Goal: Information Seeking & Learning: Learn about a topic

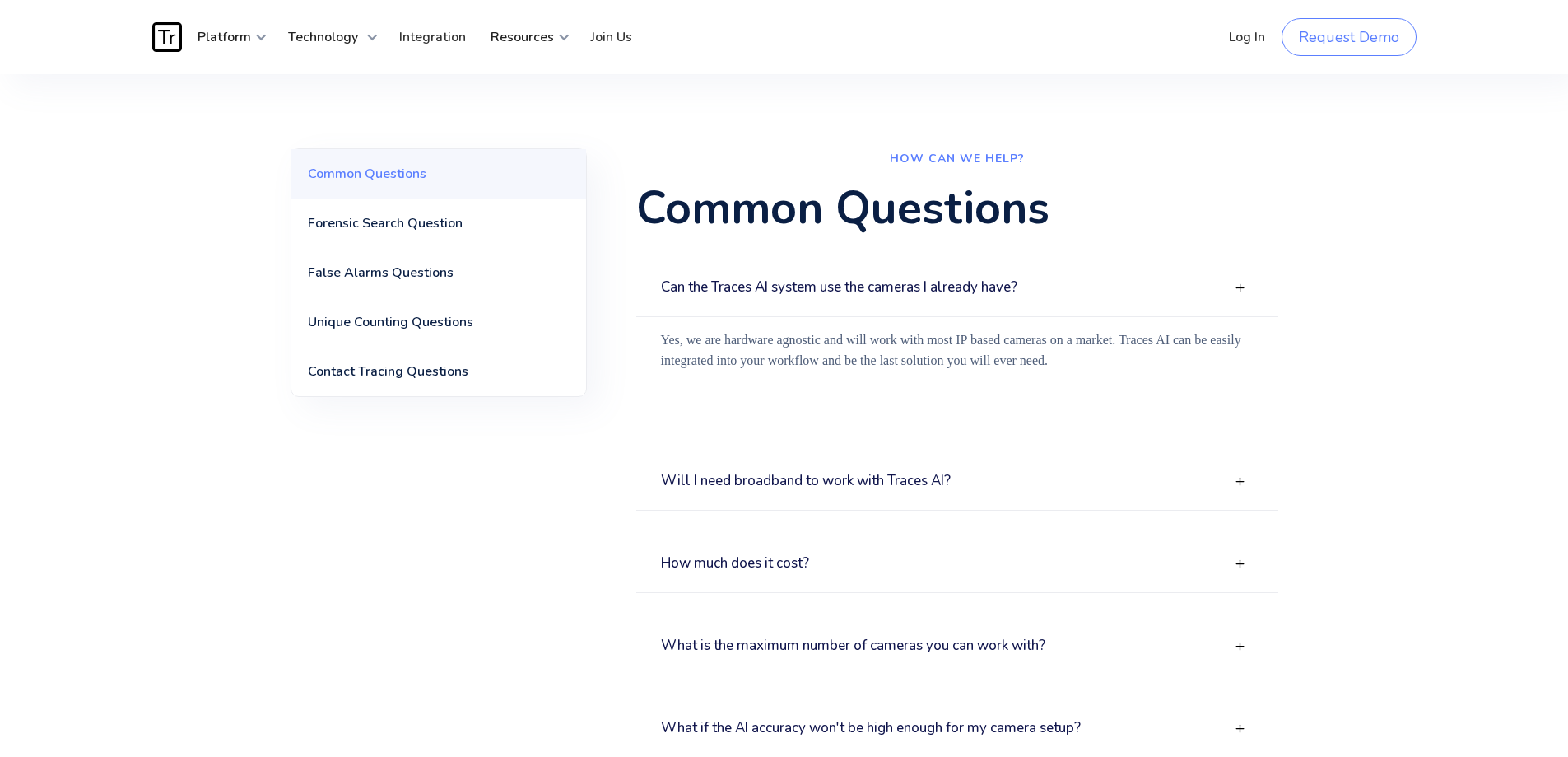
click at [759, 284] on h3 "Can the Traces AI system use the cameras I already have?" at bounding box center [840, 287] width 356 height 16
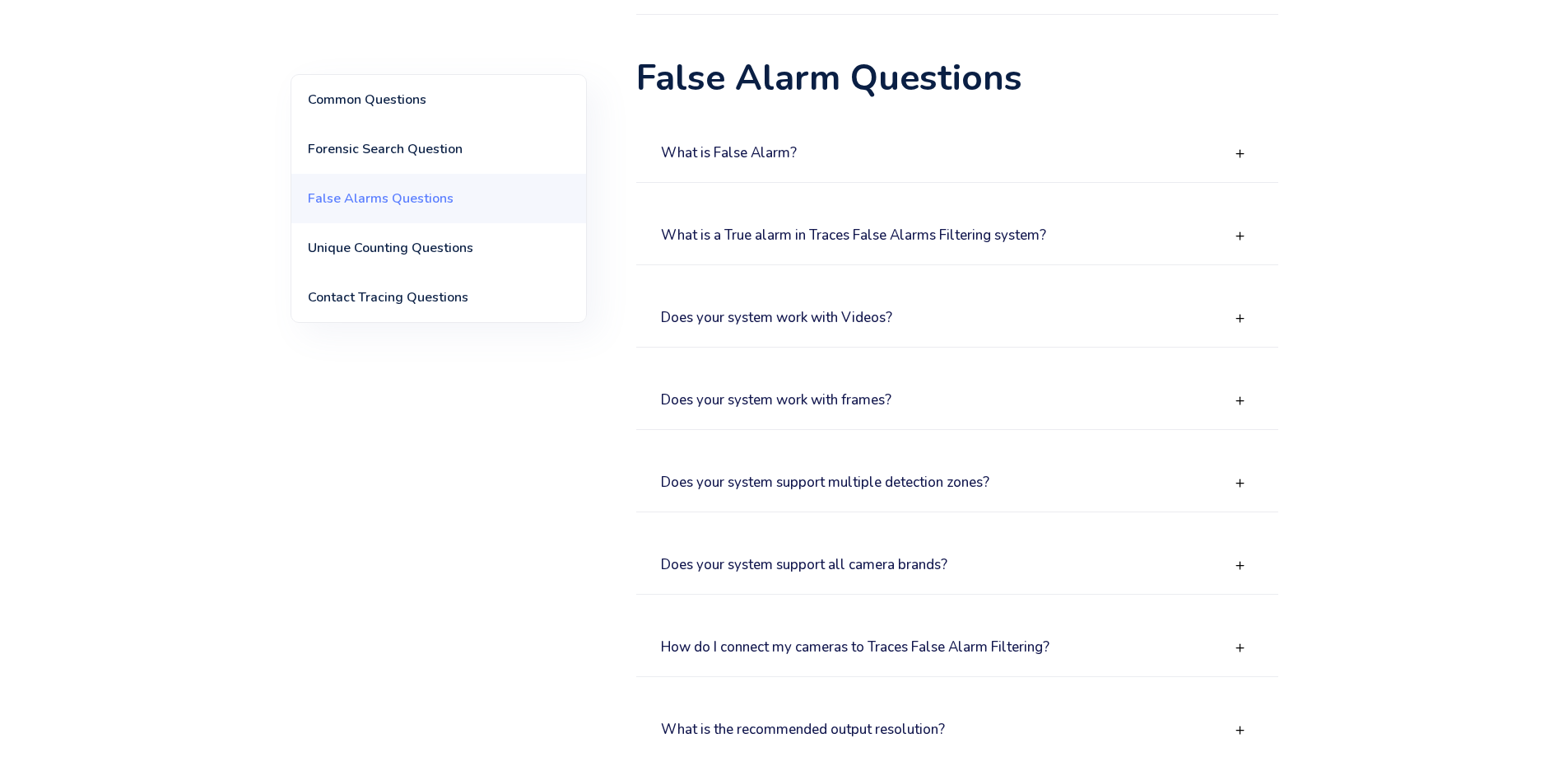
scroll to position [988, 0]
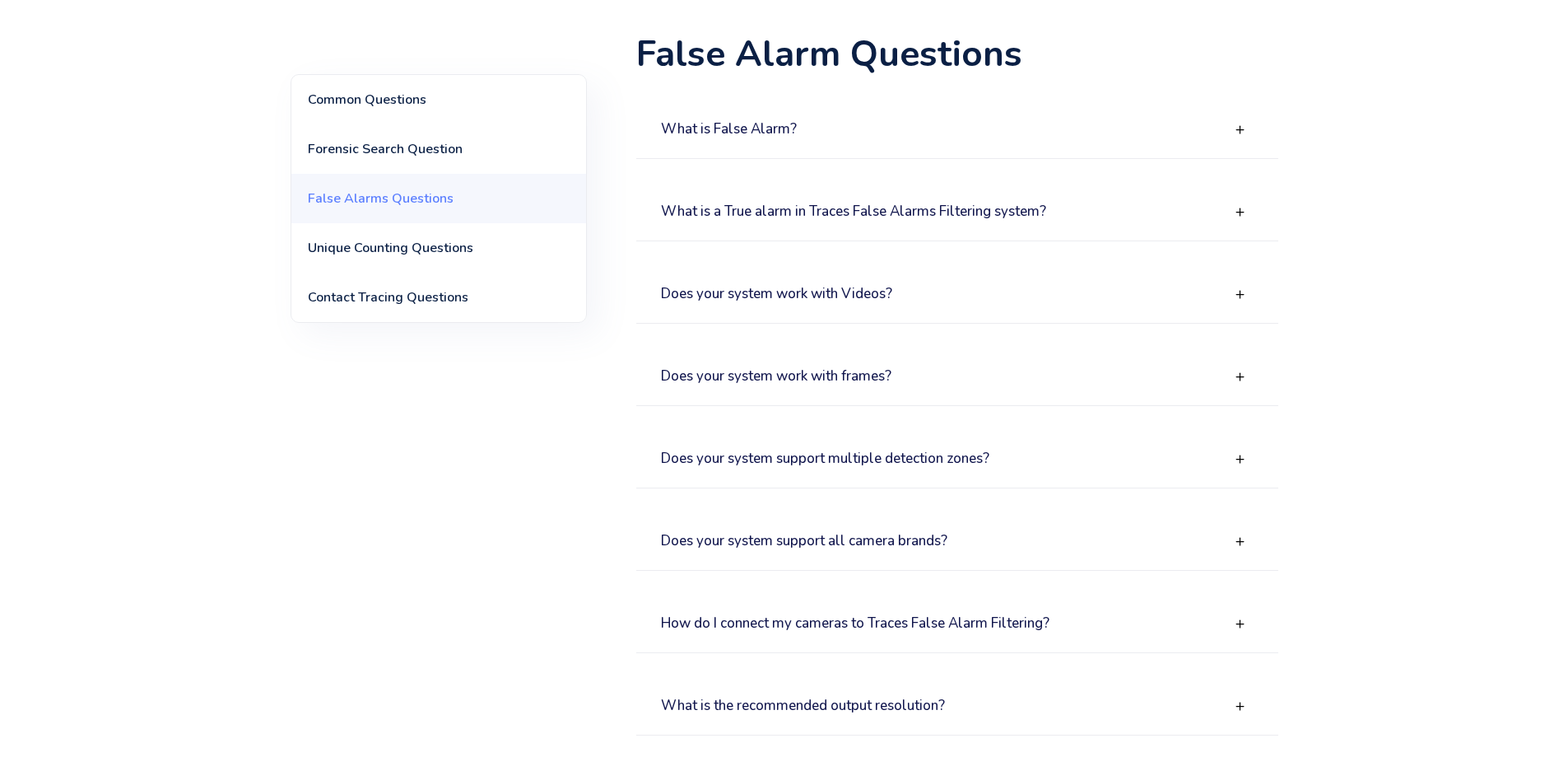
click at [853, 311] on div "Does your system work with Videos?" at bounding box center [956, 294] width 642 height 57
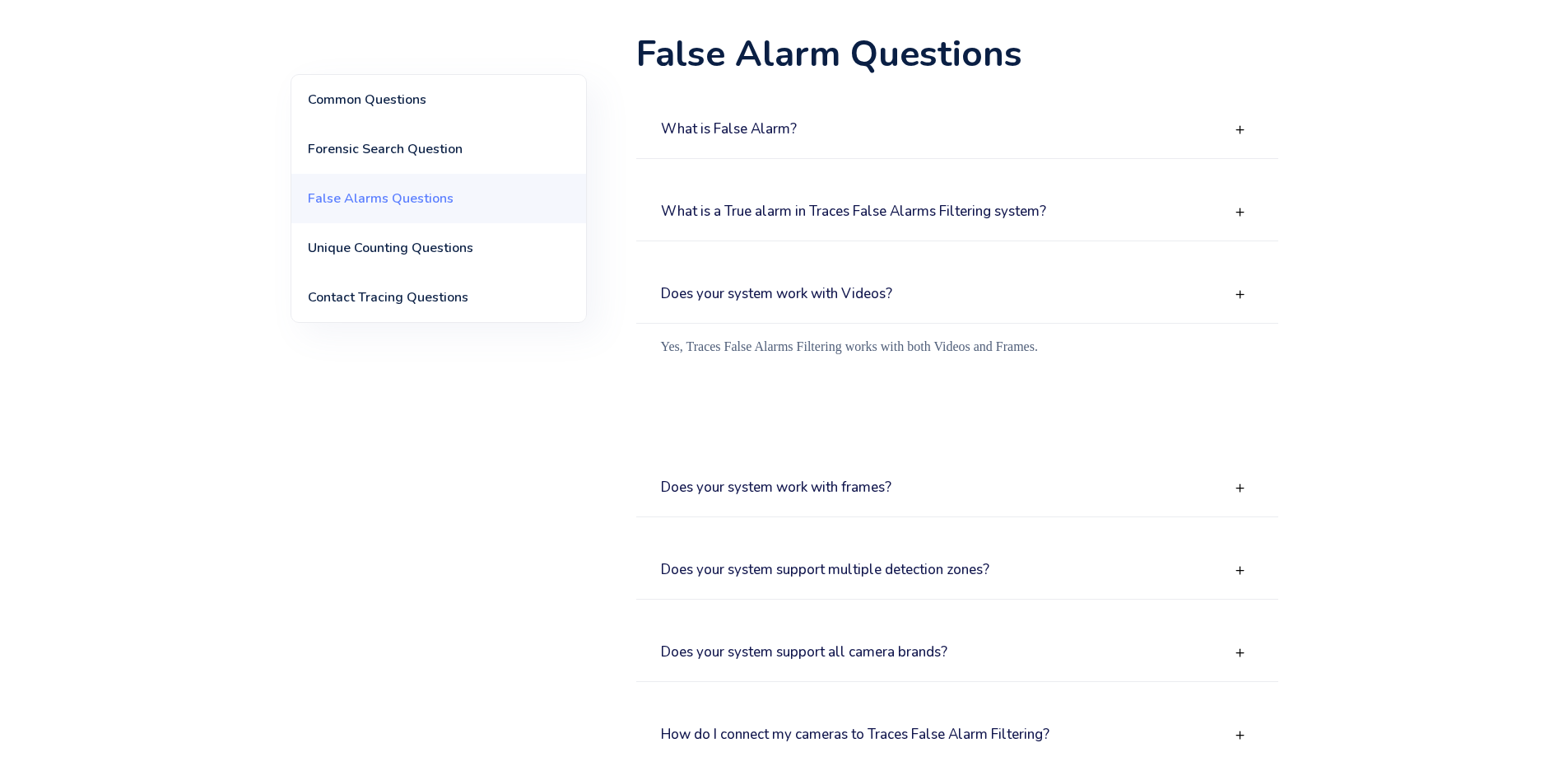
click at [843, 301] on h3 "Does your system work with Videos?" at bounding box center [777, 294] width 232 height 16
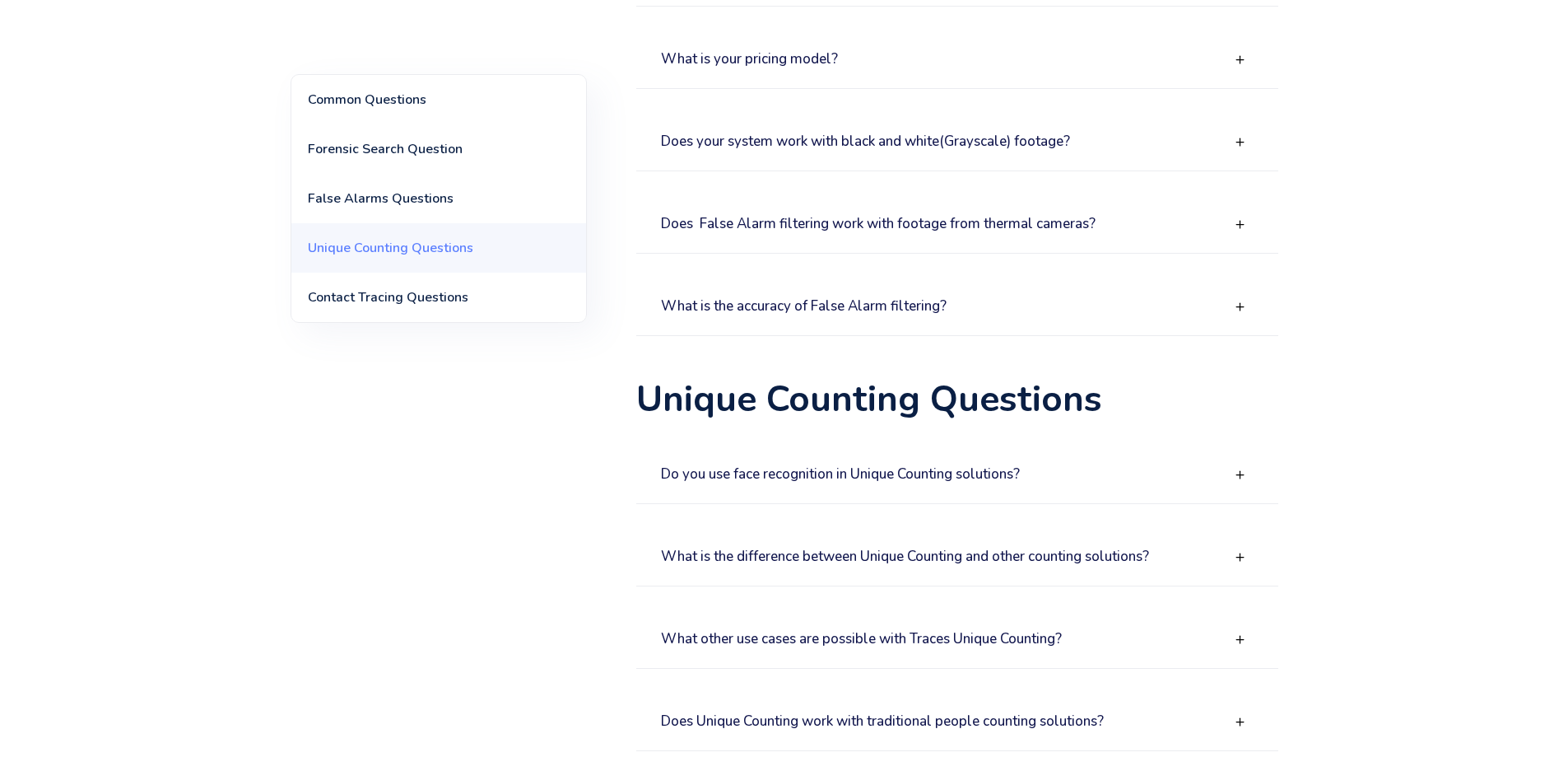
scroll to position [1894, 0]
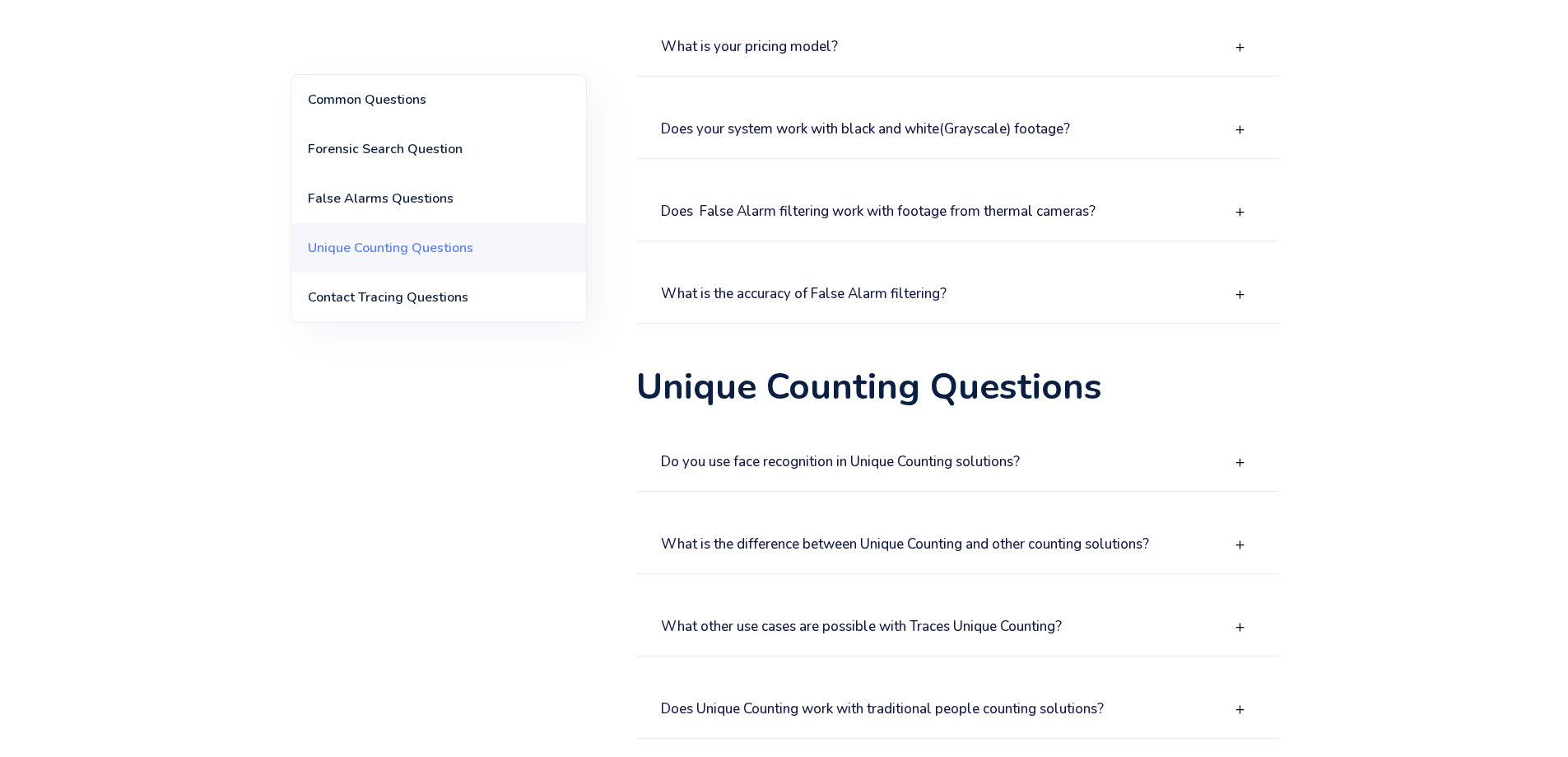
click at [780, 41] on h3 "What is your pricing model?" at bounding box center [750, 48] width 177 height 16
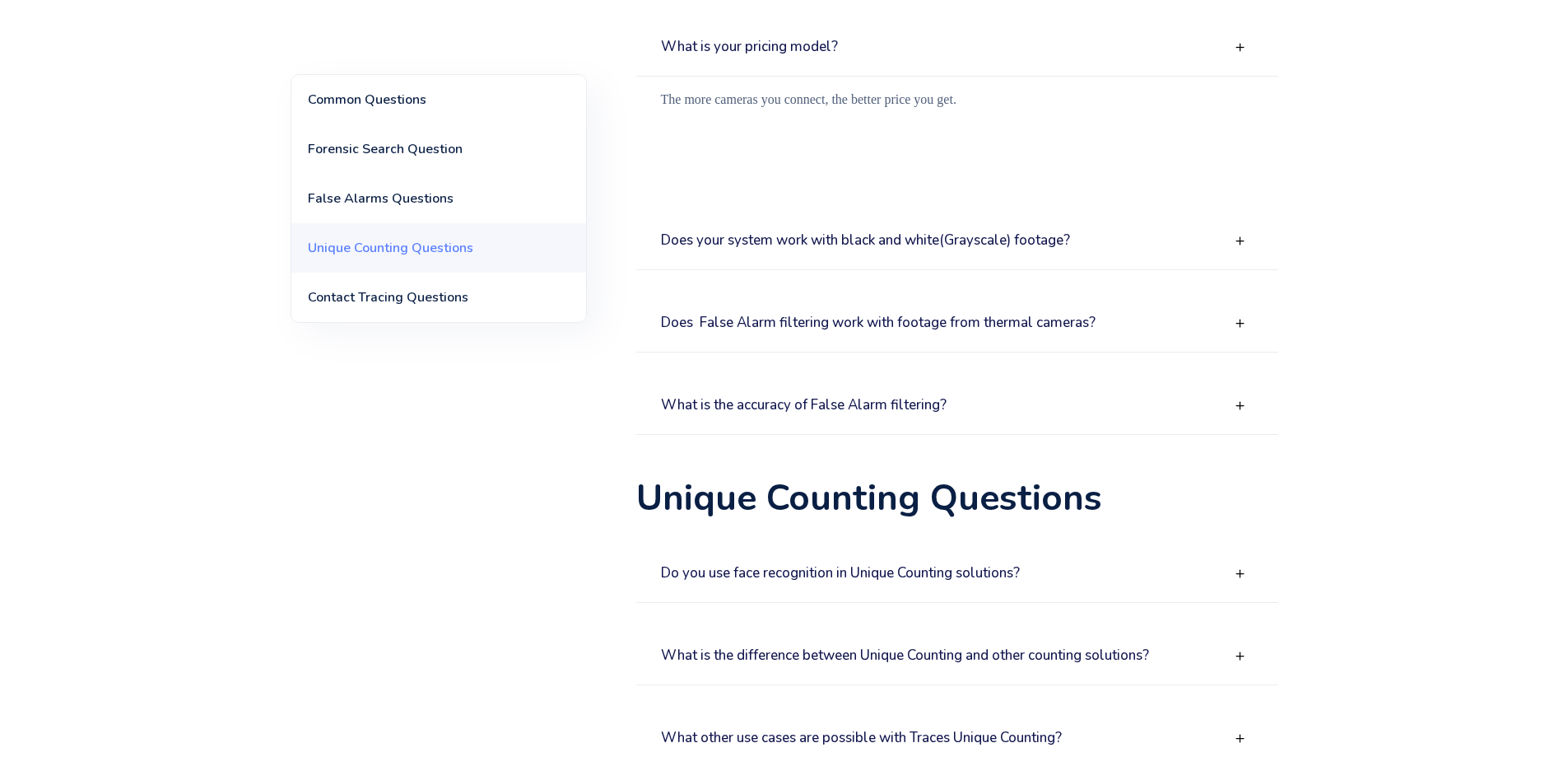
click at [780, 41] on h3 "What is your pricing model?" at bounding box center [750, 48] width 177 height 16
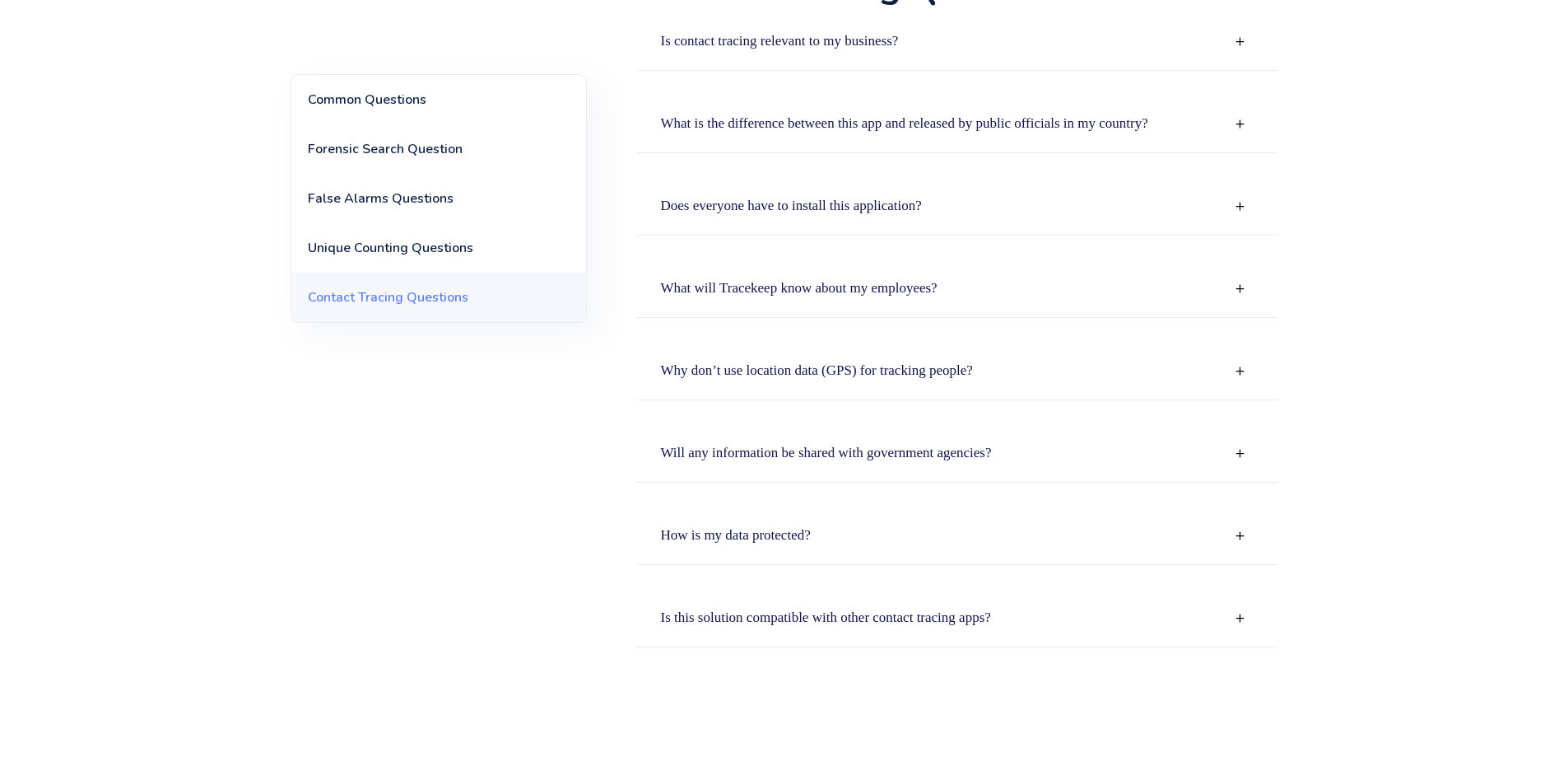
scroll to position [2800, 0]
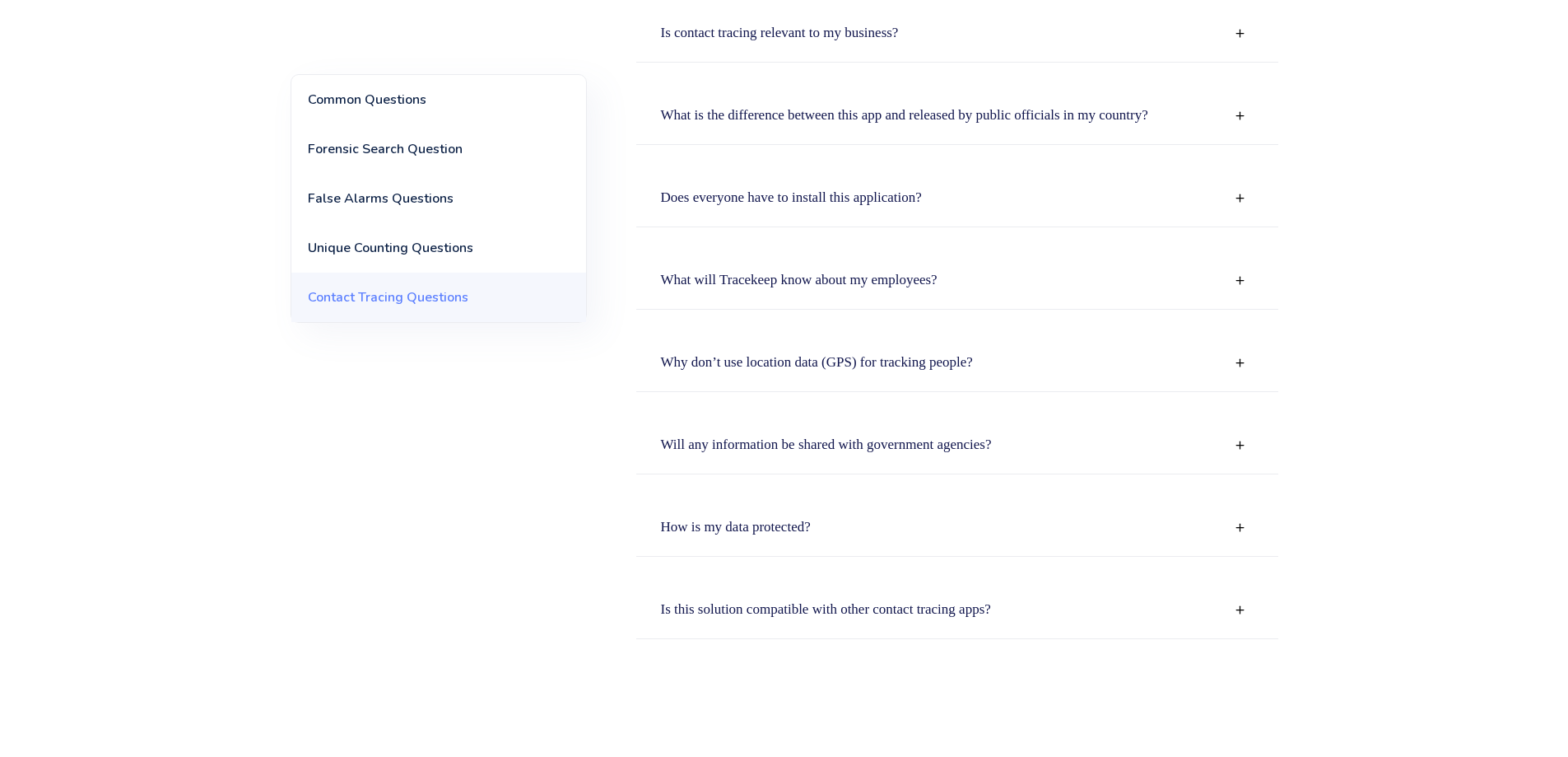
click at [843, 357] on strong "Why don’t use location data (GPS) for tracking people?" at bounding box center [817, 361] width 312 height 16
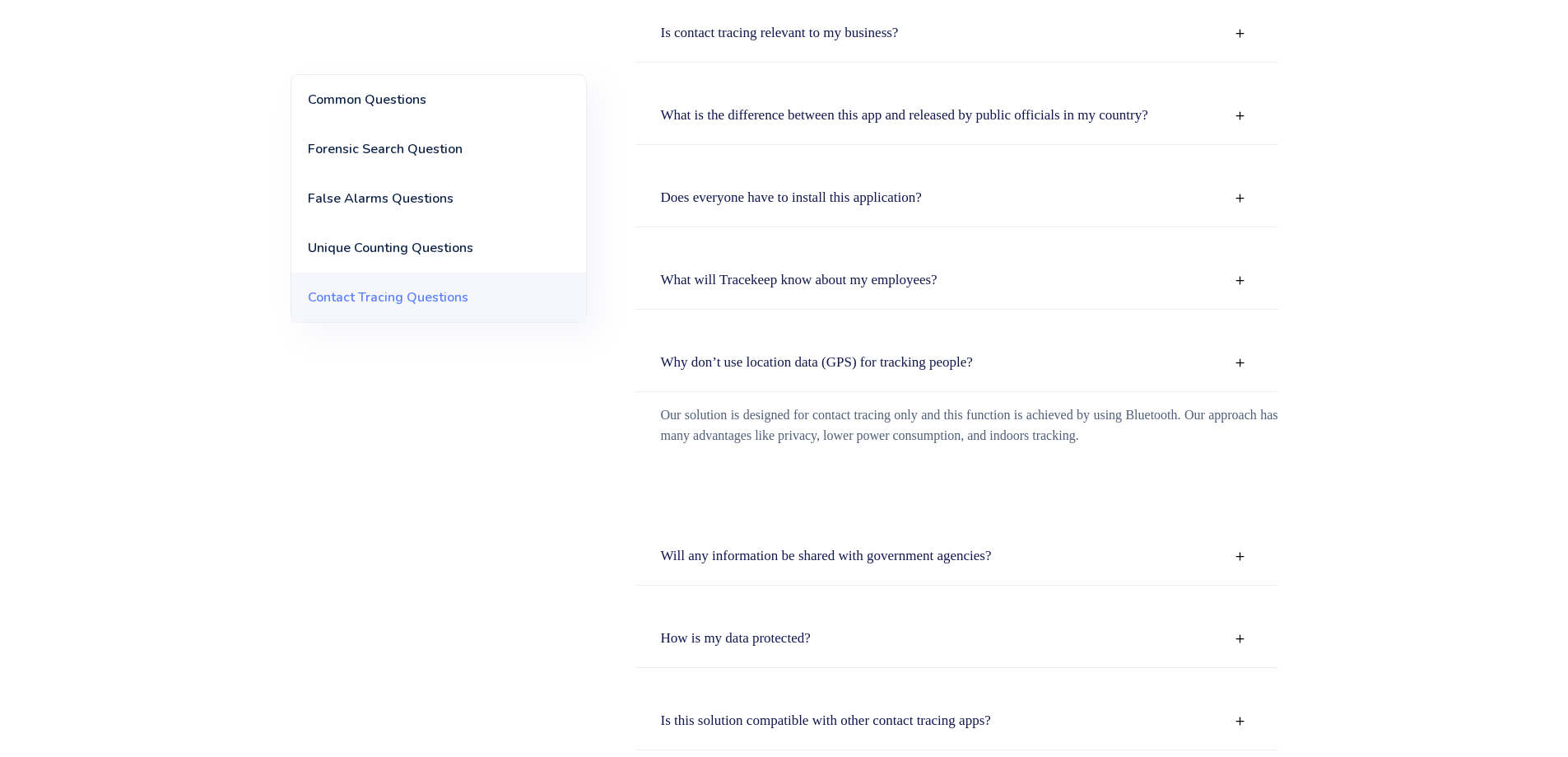
click at [843, 357] on strong "Why don’t use location data (GPS) for tracking people?" at bounding box center [817, 361] width 312 height 16
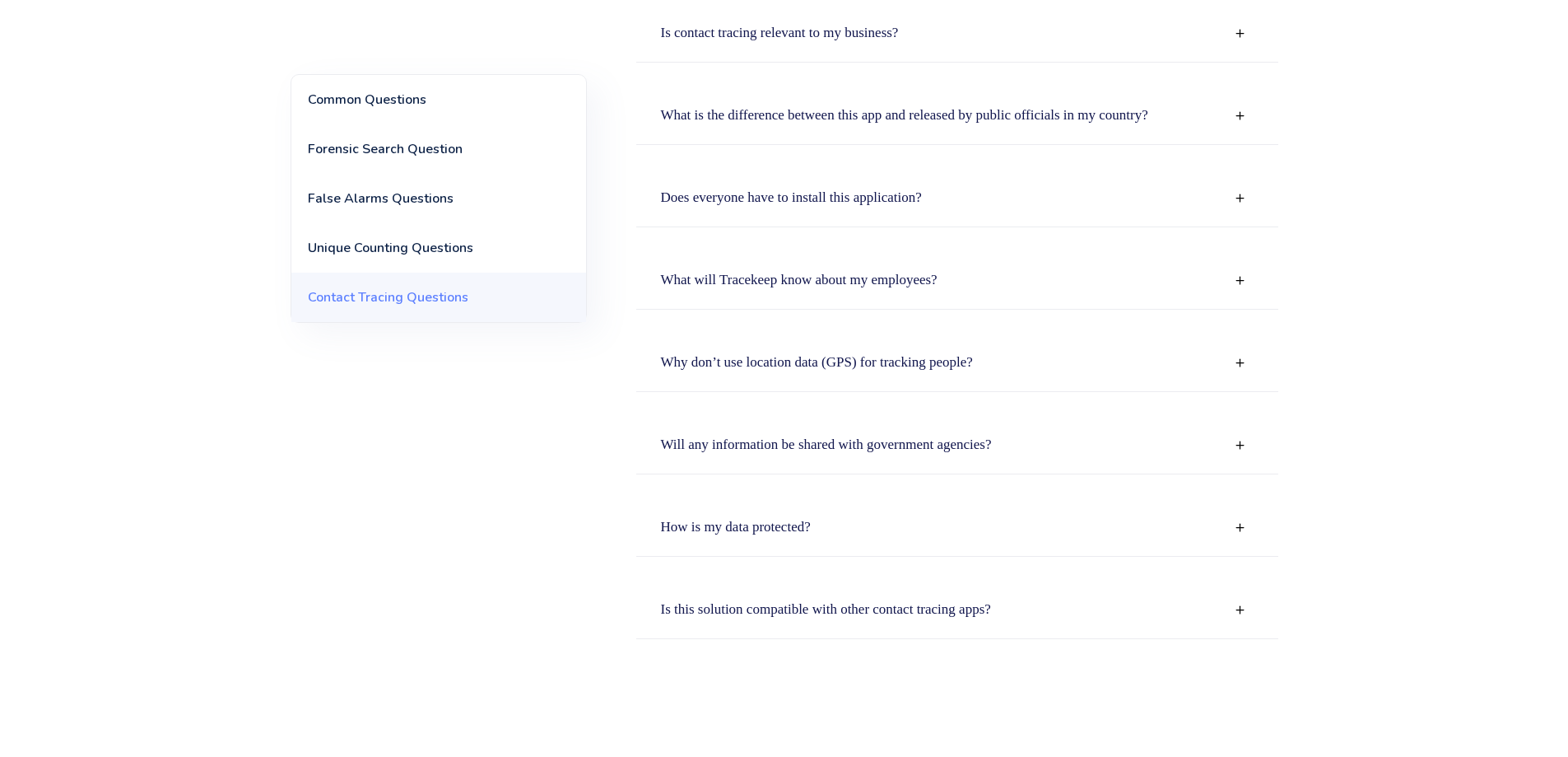
click at [846, 393] on div "Our solution is designed for contact tracing only and this function is achieved…" at bounding box center [956, 397] width 642 height 13
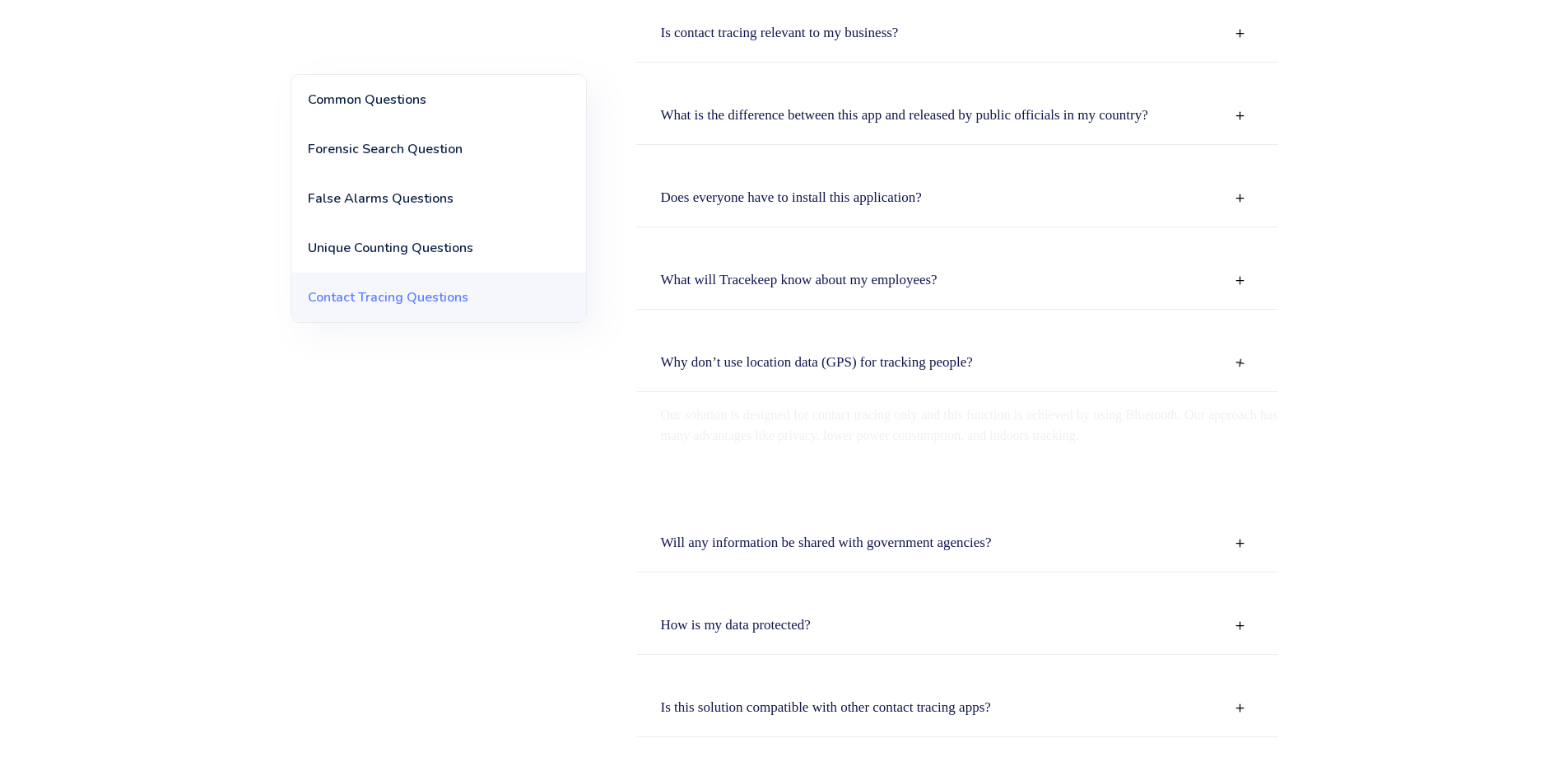
click at [835, 421] on p "Our solution is designed for contact tracing only and this function is achieved…" at bounding box center [970, 425] width 617 height 41
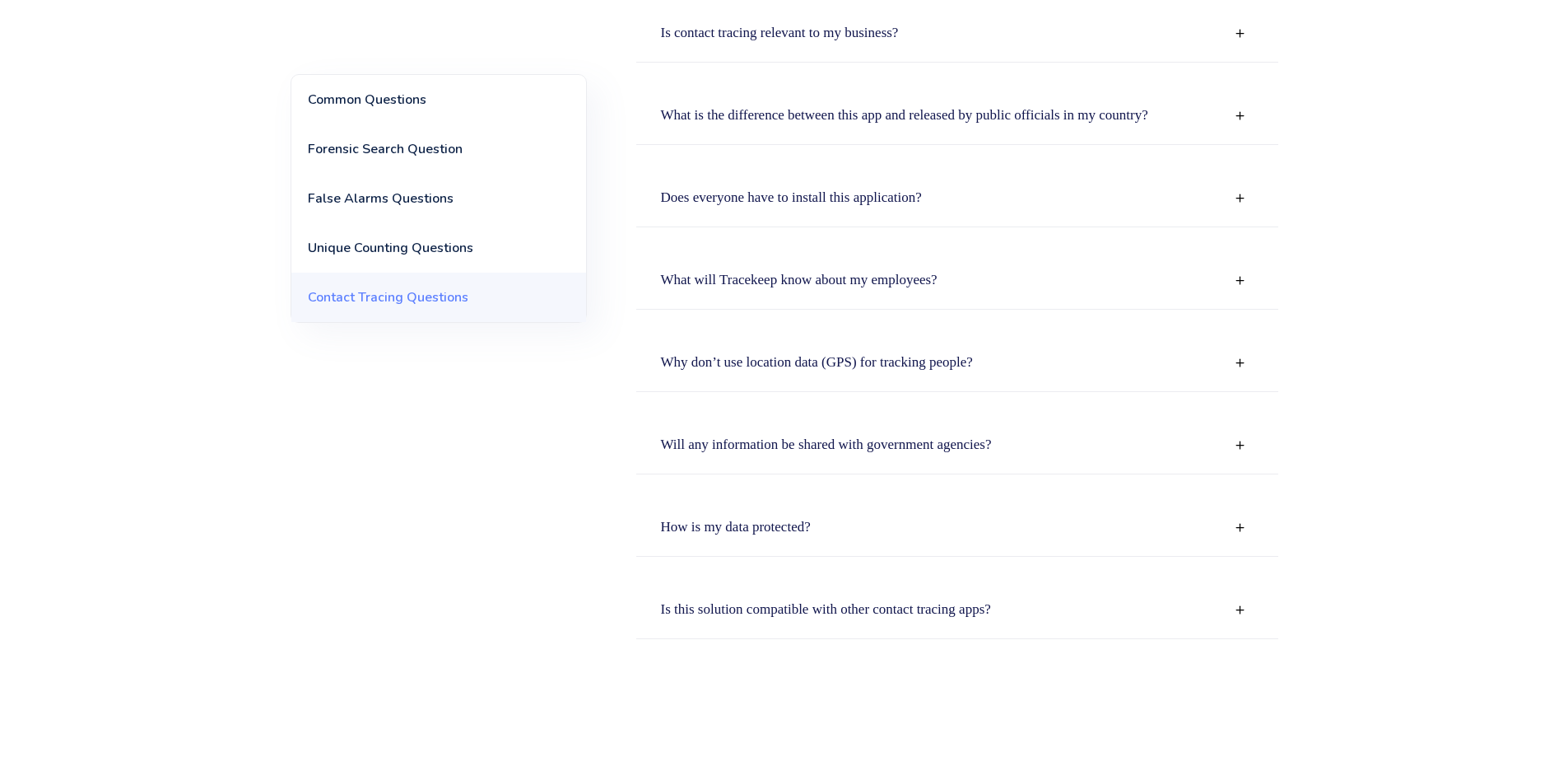
click at [768, 517] on div "How is my data protected?" at bounding box center [956, 527] width 642 height 57
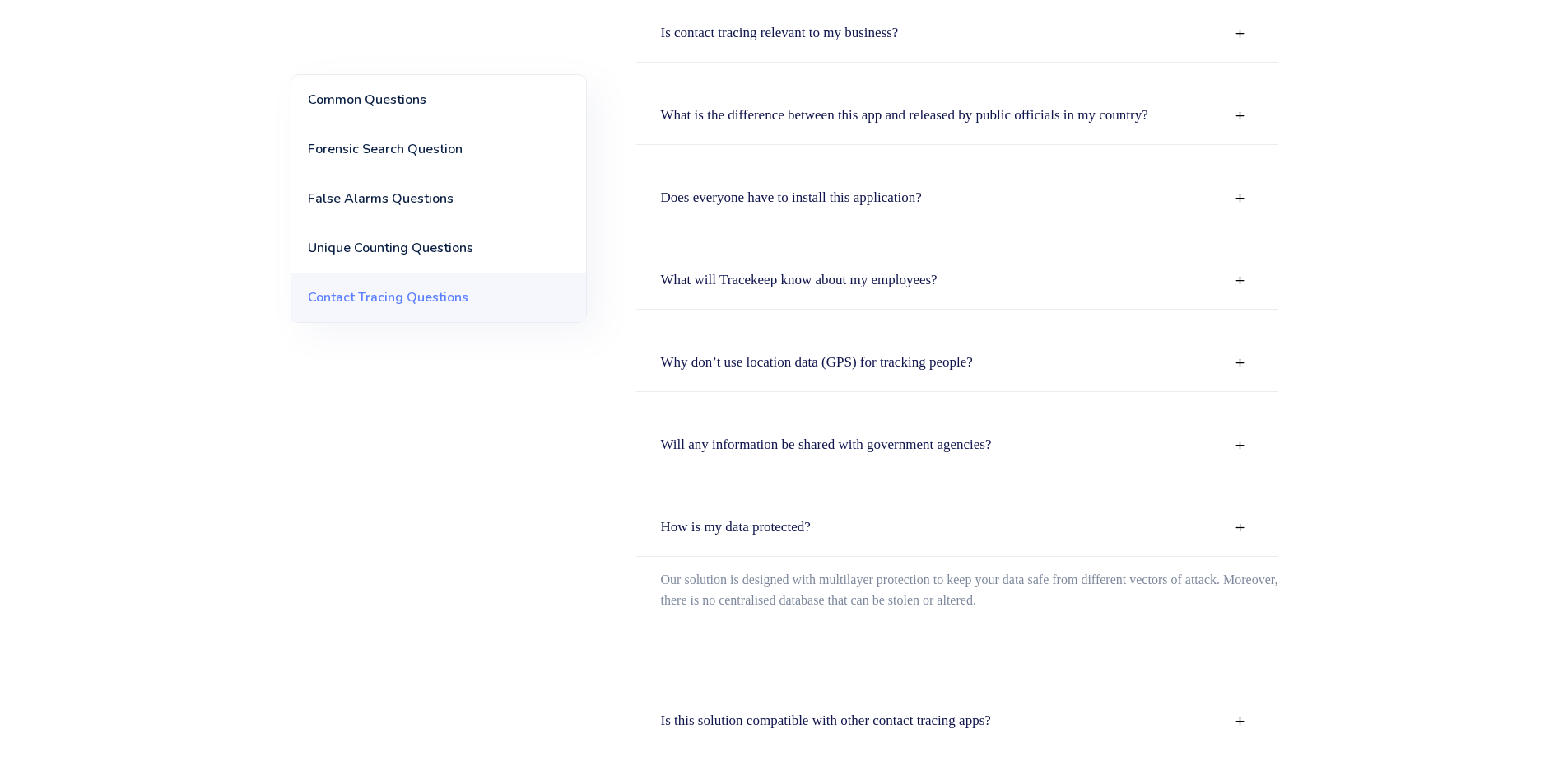
click at [780, 466] on div "Will any information be shared with government agencies?" at bounding box center [956, 445] width 642 height 57
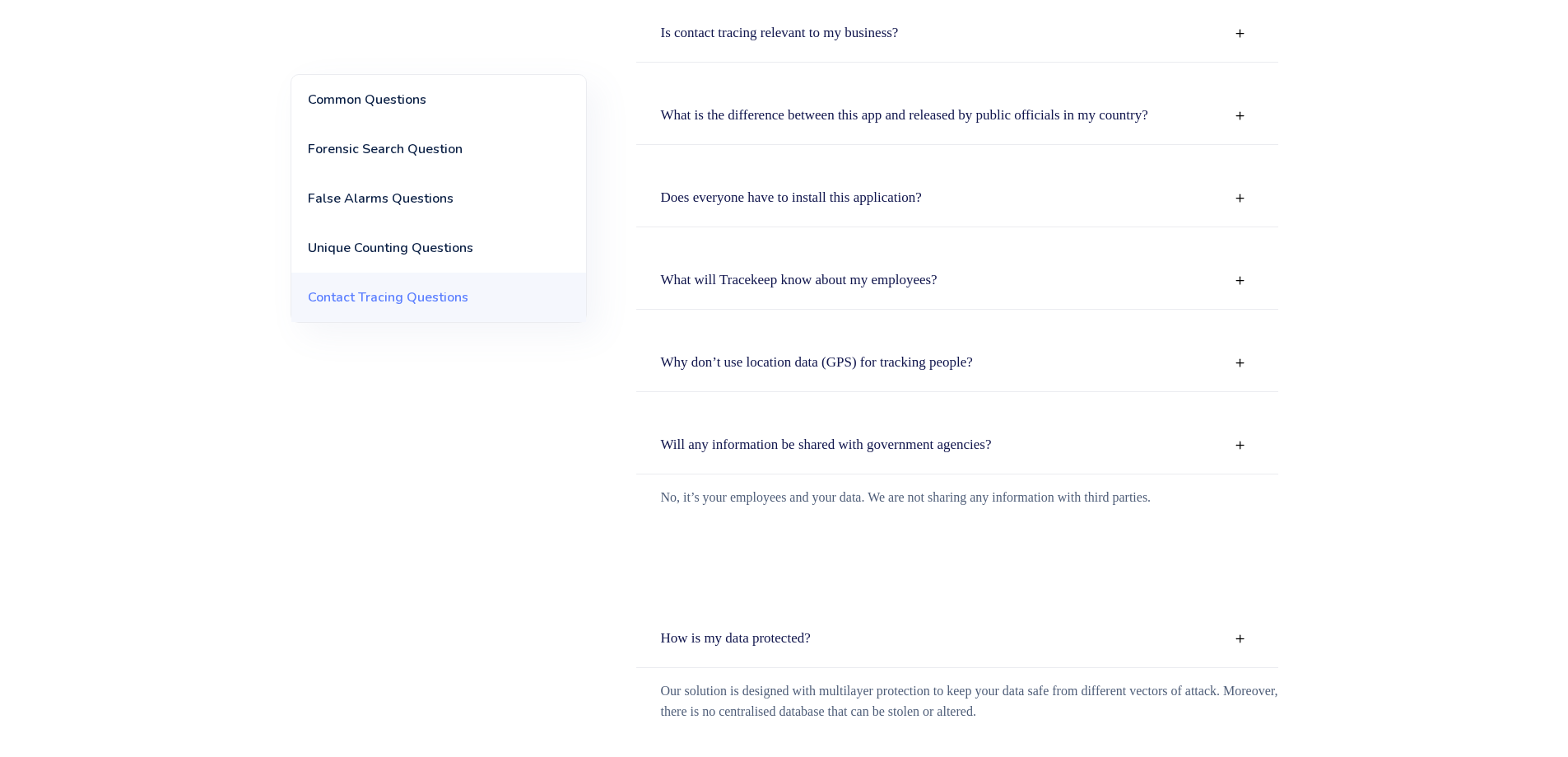
click at [776, 449] on strong "Will any information be shared with government agencies?" at bounding box center [827, 444] width 331 height 16
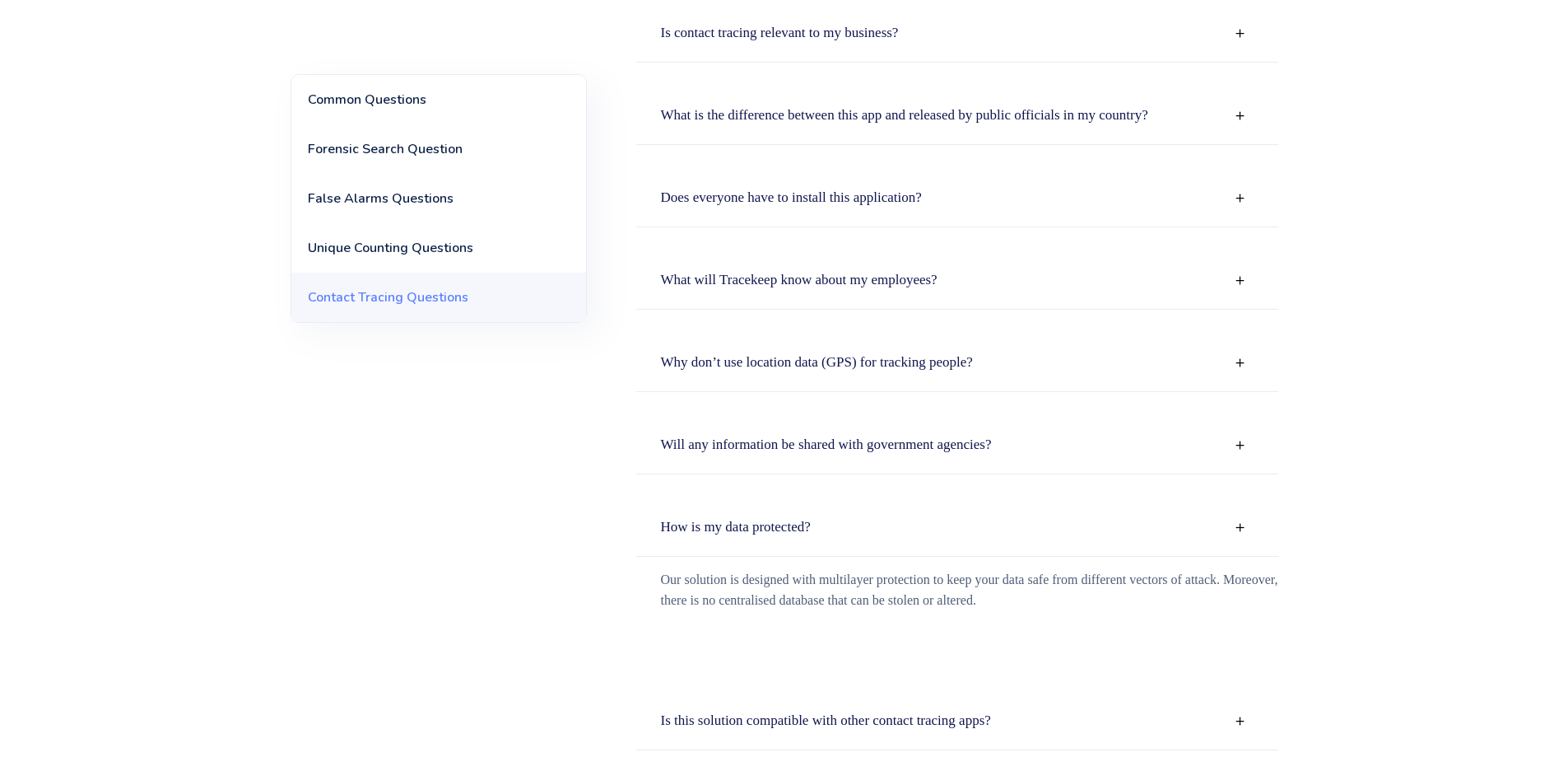
click at [779, 525] on strong "How is my data protected?" at bounding box center [736, 527] width 150 height 16
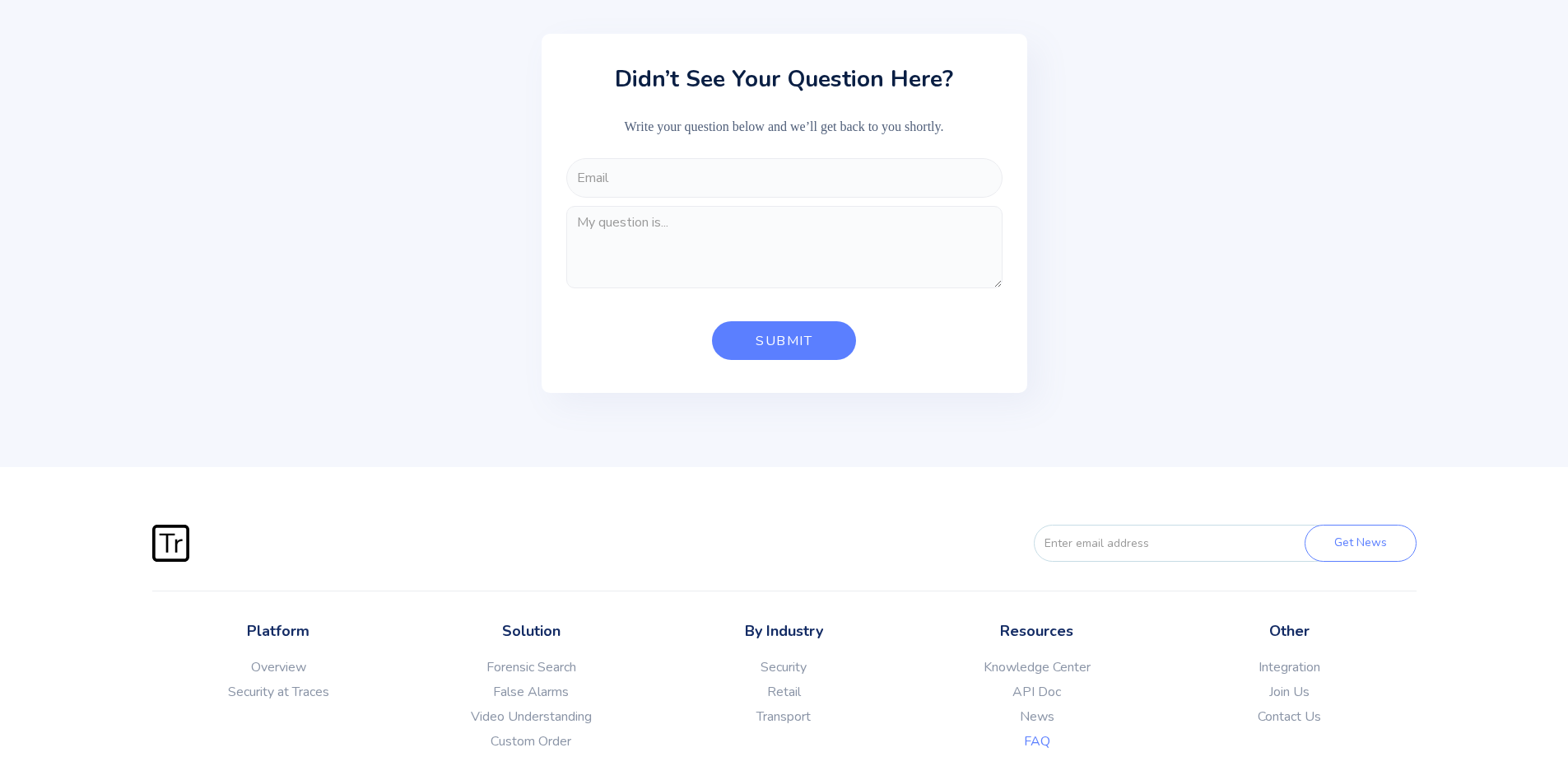
scroll to position [3419, 0]
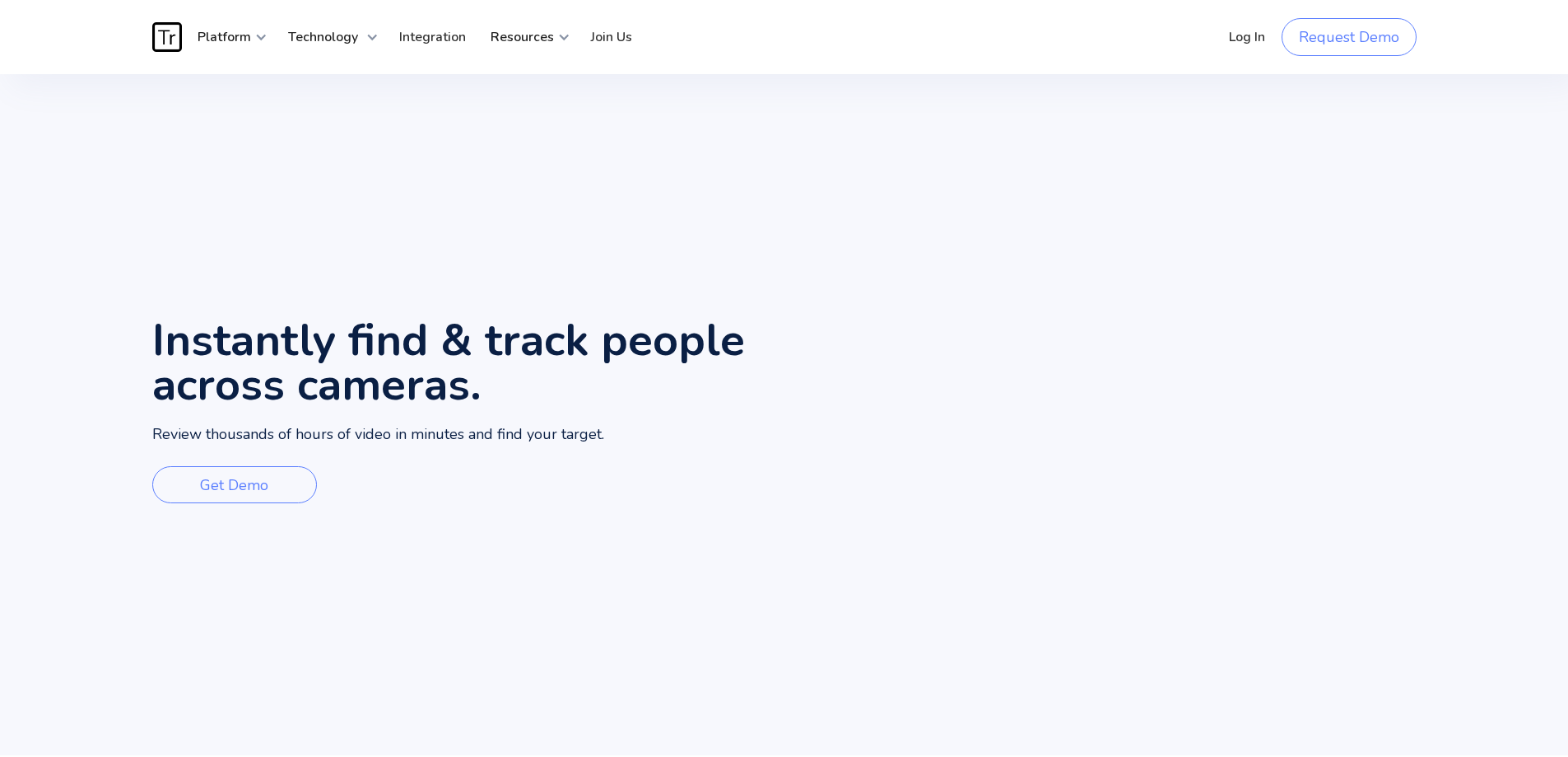
scroll to position [5343, 0]
